Goal: Navigation & Orientation: Find specific page/section

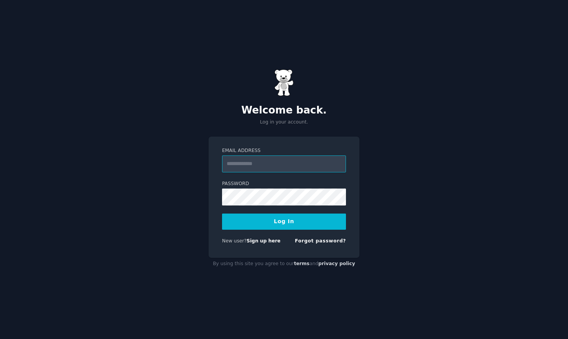
type input "**********"
click at [285, 222] on button "Log In" at bounding box center [284, 221] width 124 height 16
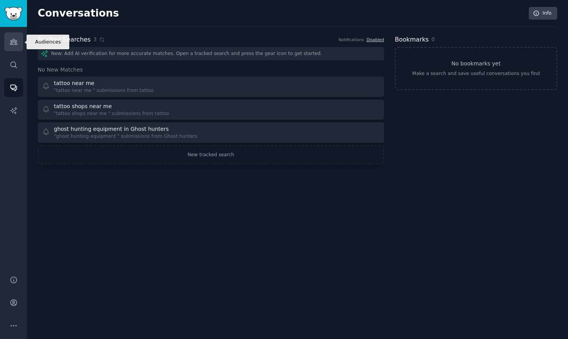
click at [17, 43] on icon "Sidebar" at bounding box center [13, 41] width 7 height 5
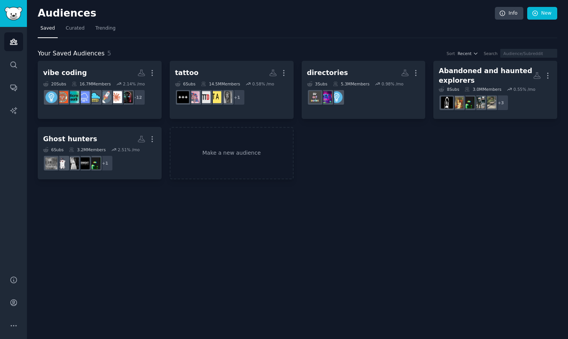
click at [203, 235] on div "Audiences Info New Saved Curated Trending Your Saved Audiences 5 Sort Recent Se…" at bounding box center [297, 169] width 541 height 339
click at [16, 87] on icon "Sidebar" at bounding box center [13, 88] width 6 height 6
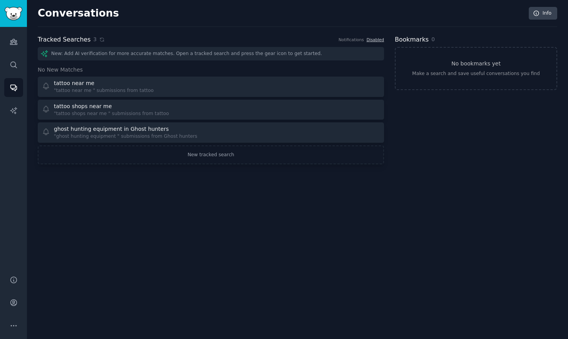
click at [100, 224] on div "Conversations Info Tracked Searches 3 Notifications Disabled New: Add AI verifi…" at bounding box center [297, 169] width 541 height 339
